Goal: Information Seeking & Learning: Learn about a topic

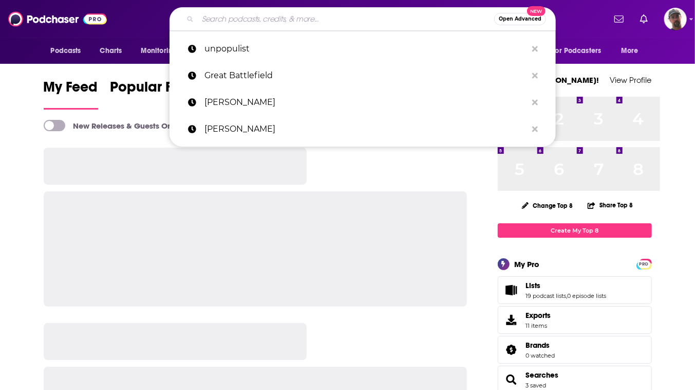
click at [339, 19] on input "Search podcasts, credits, & more..." at bounding box center [346, 19] width 297 height 16
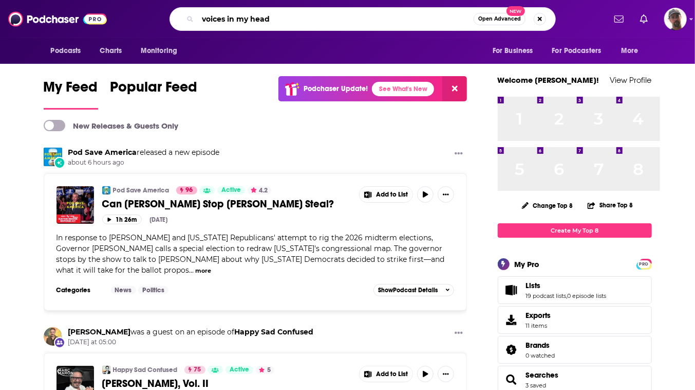
type input "voices in my head"
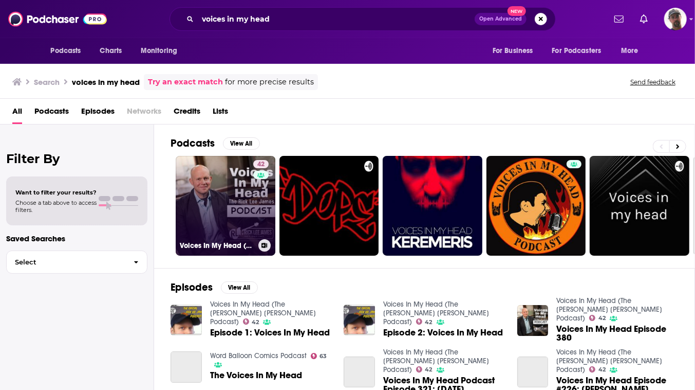
click at [275, 231] on link "42 Voices In My Head (The [PERSON_NAME] [PERSON_NAME] Podcast)" at bounding box center [226, 206] width 100 height 100
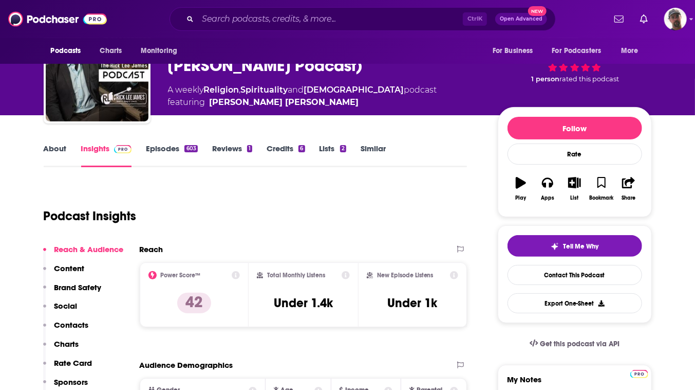
scroll to position [46, 0]
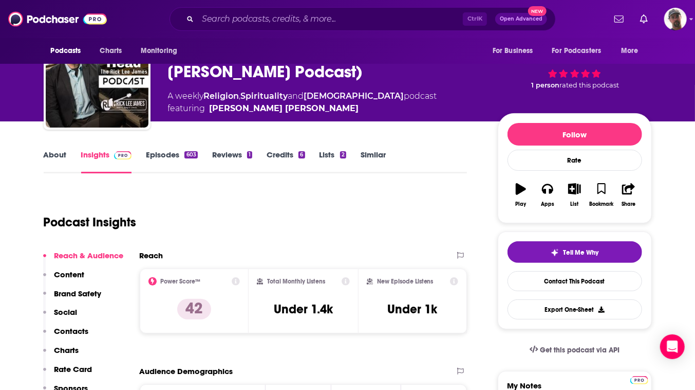
click at [44, 173] on link "About" at bounding box center [55, 162] width 23 height 24
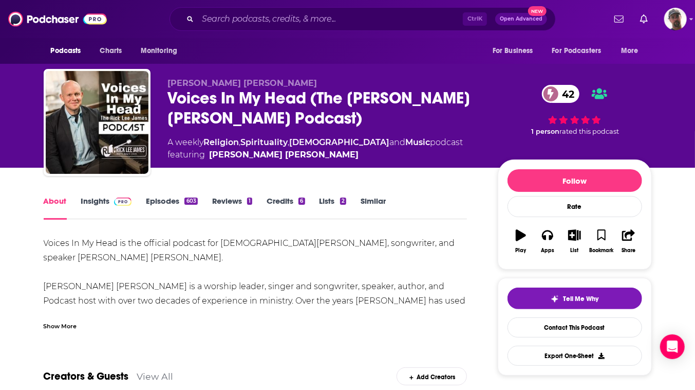
scroll to position [46, 0]
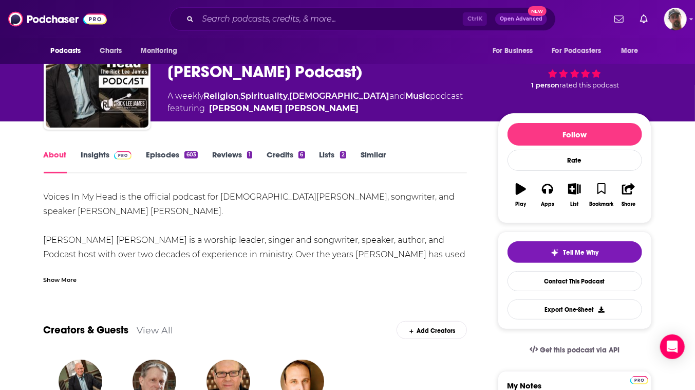
click at [66, 284] on div "Show More" at bounding box center [60, 279] width 33 height 10
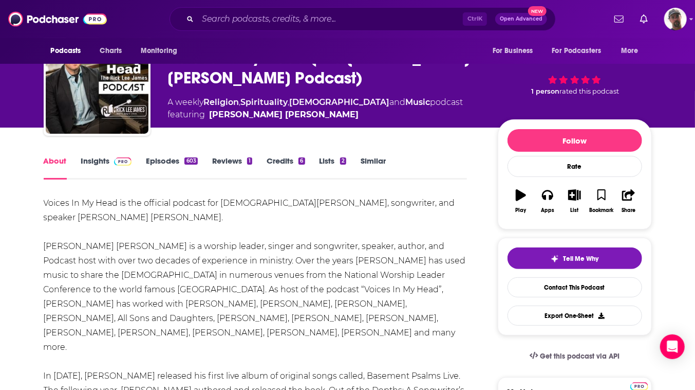
scroll to position [0, 0]
